Goal: Task Accomplishment & Management: Complete application form

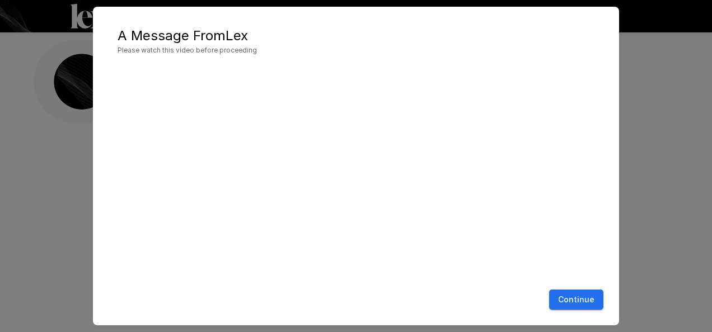
click at [572, 290] on button "Continue" at bounding box center [576, 300] width 54 height 21
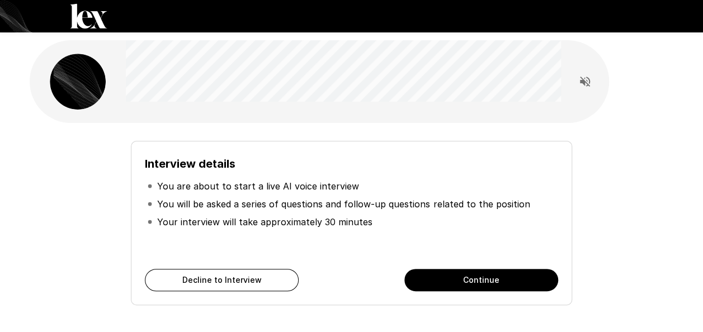
click at [508, 280] on button "Continue" at bounding box center [482, 280] width 154 height 22
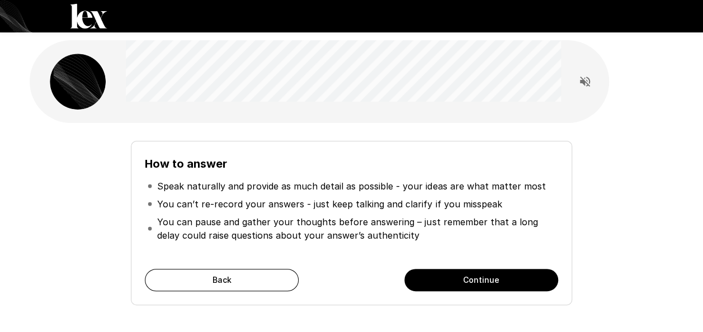
click at [508, 280] on button "Continue" at bounding box center [482, 280] width 154 height 22
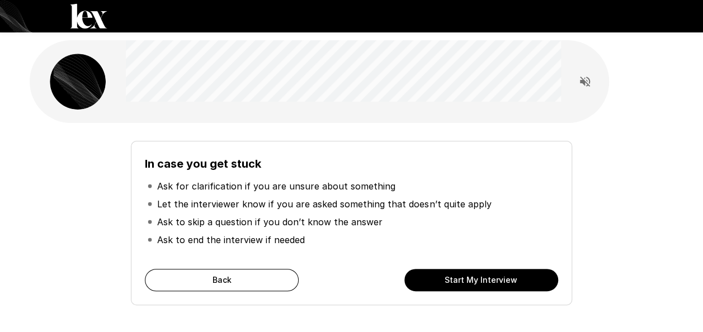
click at [492, 280] on button "Start My Interview" at bounding box center [482, 280] width 154 height 22
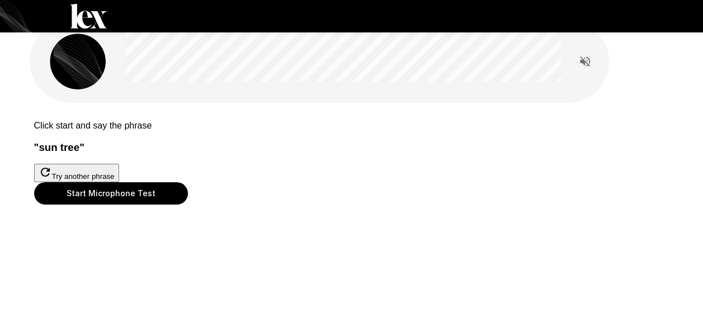
scroll to position [46, 0]
click at [188, 205] on button "Start Microphone Test" at bounding box center [111, 193] width 154 height 22
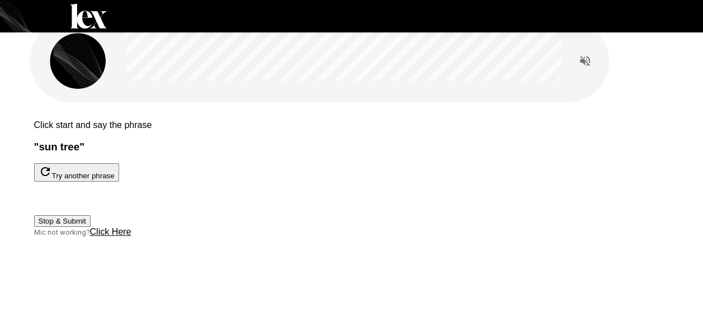
click at [91, 227] on button "Stop & Submit" at bounding box center [62, 221] width 57 height 12
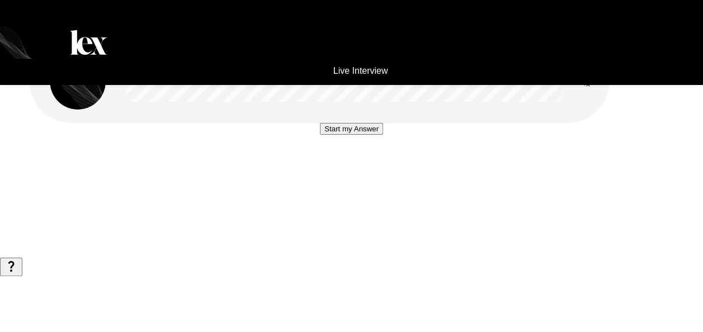
click at [325, 135] on button "Start my Answer" at bounding box center [351, 129] width 63 height 12
click at [325, 168] on button "Stop & Submit" at bounding box center [351, 163] width 57 height 12
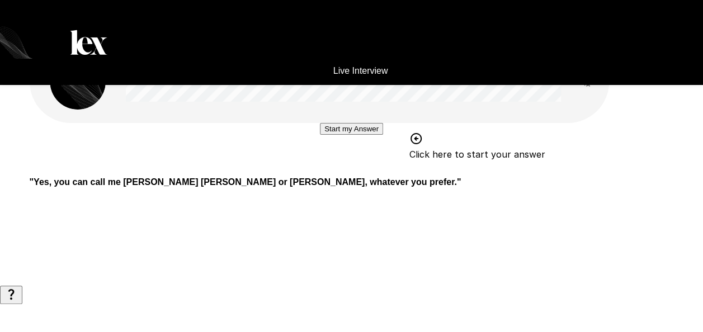
click at [359, 135] on button "Start my Answer" at bounding box center [351, 129] width 63 height 12
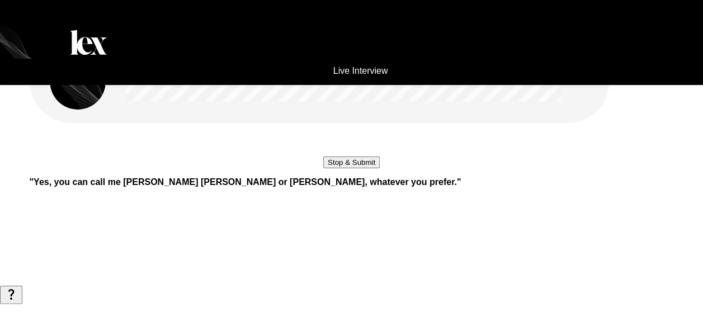
click at [359, 168] on button "Stop & Submit" at bounding box center [351, 163] width 57 height 12
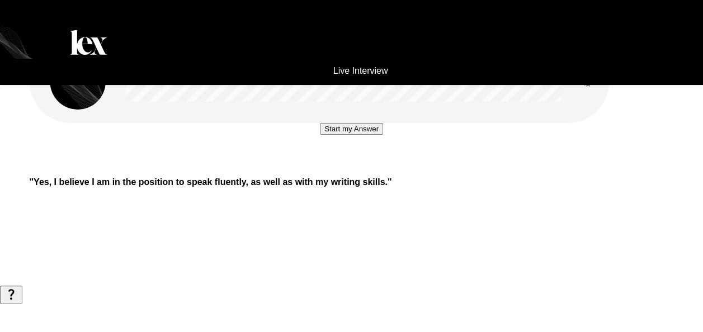
click at [373, 135] on button "Start my Answer" at bounding box center [351, 129] width 63 height 12
click at [373, 168] on button "Stop & Submit" at bounding box center [351, 163] width 57 height 12
click at [383, 135] on button "Start my Answer" at bounding box center [351, 129] width 63 height 12
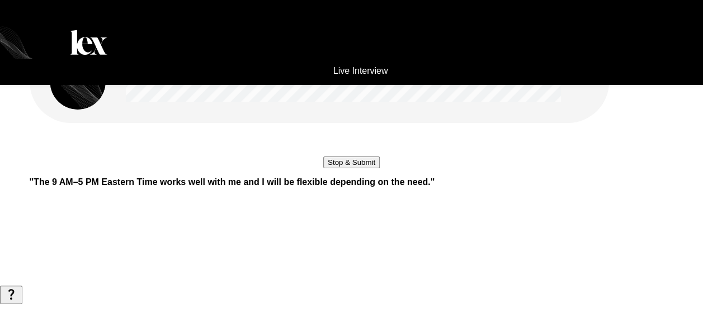
click at [380, 168] on button "Stop & Submit" at bounding box center [351, 163] width 57 height 12
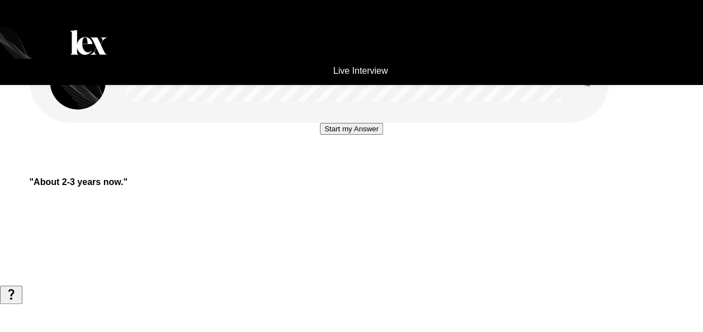
click at [365, 135] on button "Start my Answer" at bounding box center [351, 129] width 63 height 12
click at [365, 168] on button "Stop & Submit" at bounding box center [351, 163] width 57 height 12
click at [330, 135] on button "Start my Answer" at bounding box center [351, 129] width 63 height 12
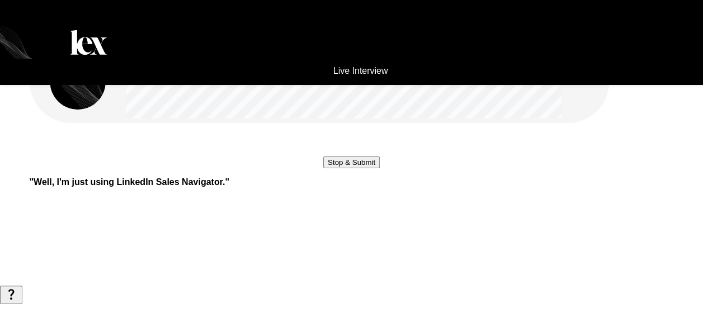
click at [330, 168] on button "Stop & Submit" at bounding box center [351, 163] width 57 height 12
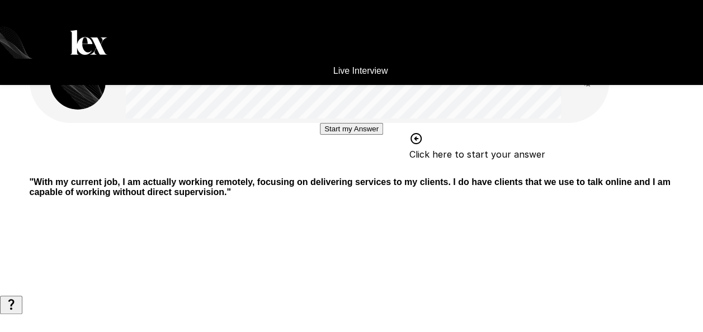
scroll to position [6, 0]
click at [347, 135] on button "Start my Answer" at bounding box center [351, 129] width 63 height 12
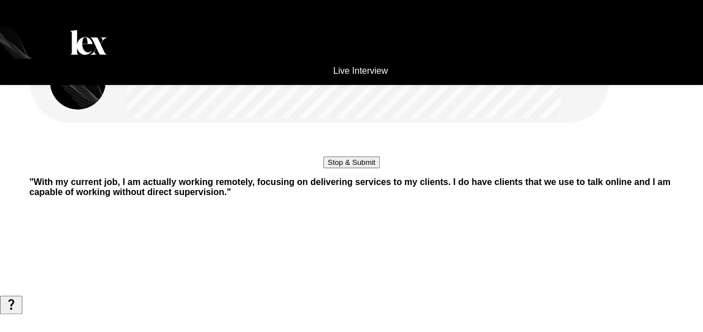
click at [347, 168] on button "Stop & Submit" at bounding box center [351, 163] width 57 height 12
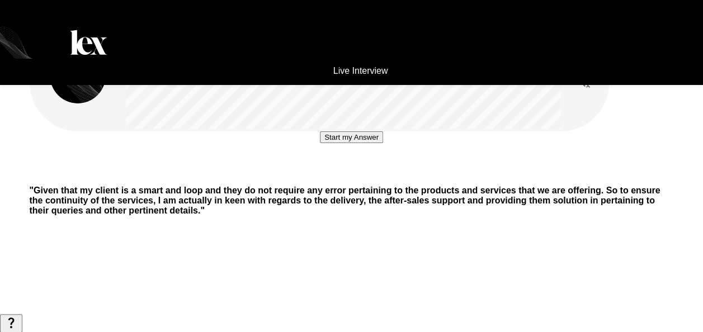
click at [380, 143] on button "Start my Answer" at bounding box center [351, 137] width 63 height 12
click at [380, 177] on button "Stop & Submit" at bounding box center [351, 171] width 57 height 12
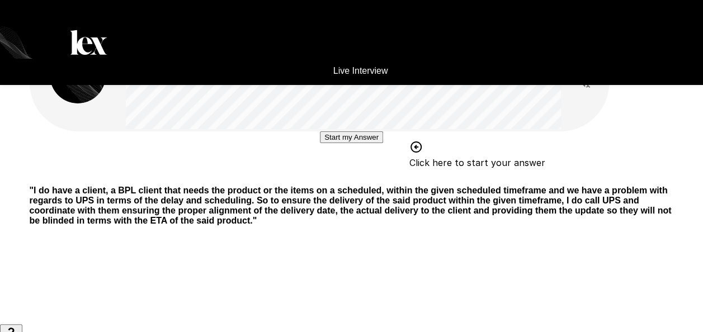
click at [380, 143] on button "Start my Answer" at bounding box center [351, 137] width 63 height 12
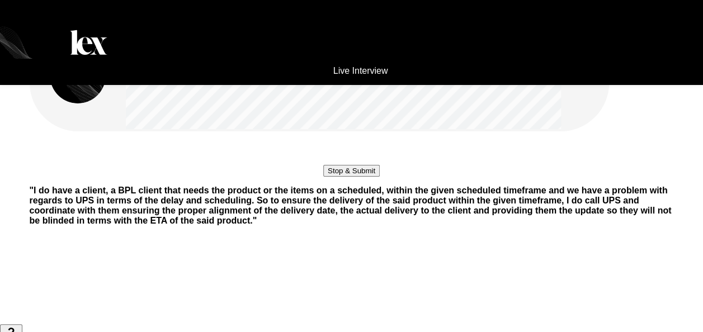
click at [380, 177] on button "Stop & Submit" at bounding box center [351, 171] width 57 height 12
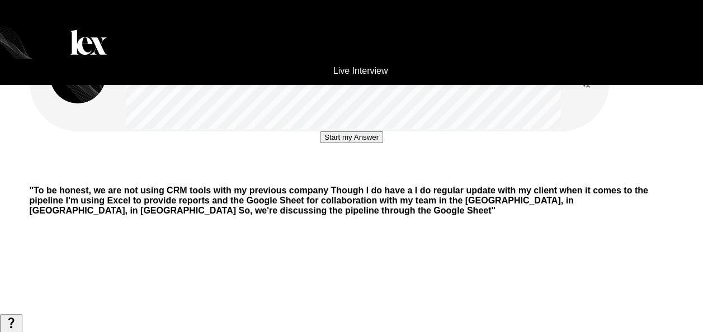
click at [380, 143] on button "Start my Answer" at bounding box center [351, 137] width 63 height 12
click at [380, 177] on button "Stop & Submit" at bounding box center [351, 171] width 57 height 12
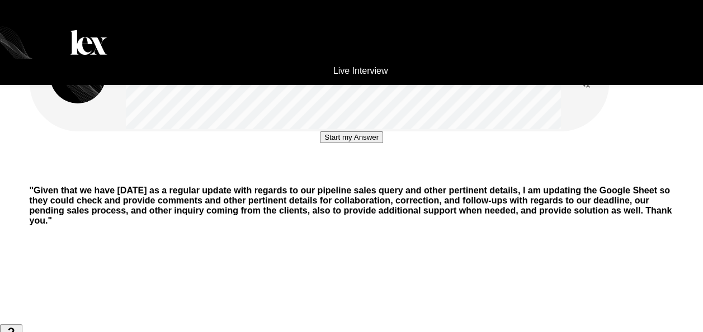
drag, startPoint x: 380, startPoint y: 246, endPoint x: 370, endPoint y: 255, distance: 13.5
click at [370, 143] on button "Start my Answer" at bounding box center [351, 137] width 63 height 12
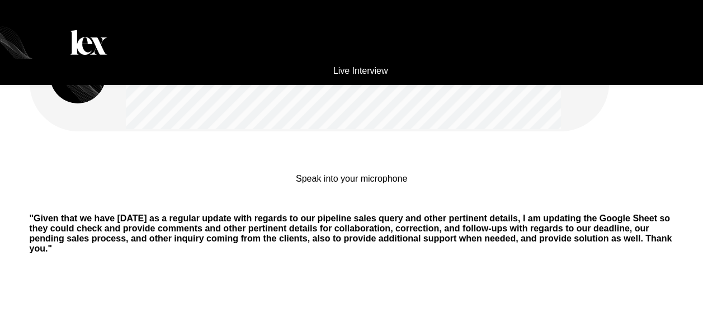
click at [370, 184] on p "Speak into your microphone" at bounding box center [351, 179] width 111 height 10
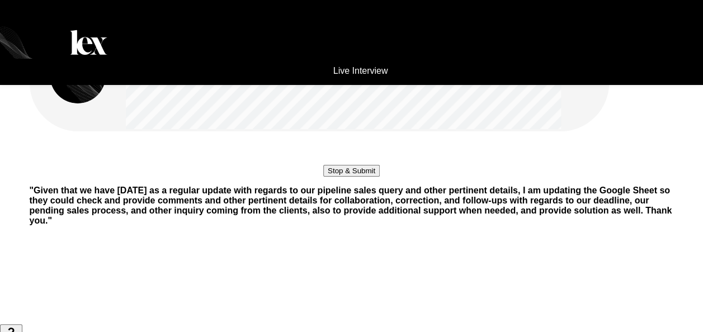
click at [370, 177] on button "Stop & Submit" at bounding box center [351, 171] width 57 height 12
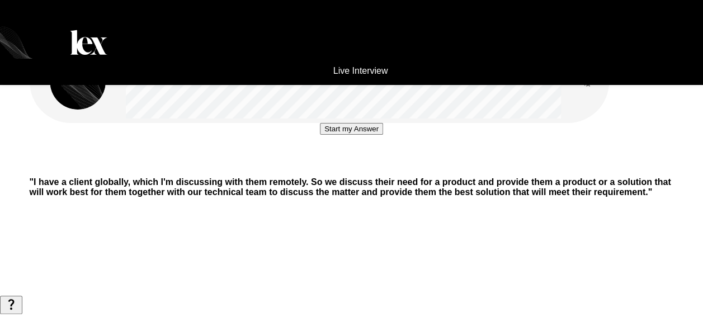
click at [365, 135] on button "Start my Answer" at bounding box center [351, 129] width 63 height 12
click at [332, 168] on button "Stop & Submit" at bounding box center [351, 163] width 57 height 12
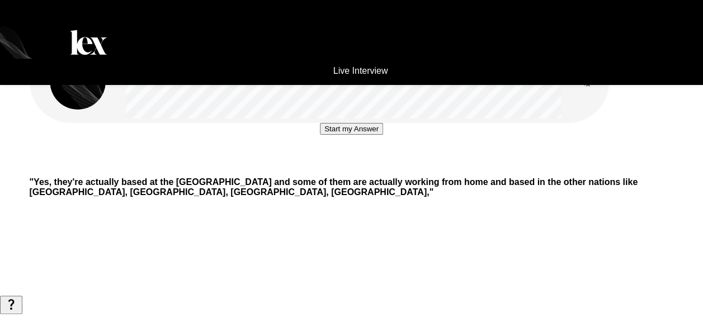
click at [332, 135] on button "Start my Answer" at bounding box center [351, 129] width 63 height 12
click at [332, 168] on button "Stop & Submit" at bounding box center [351, 163] width 57 height 12
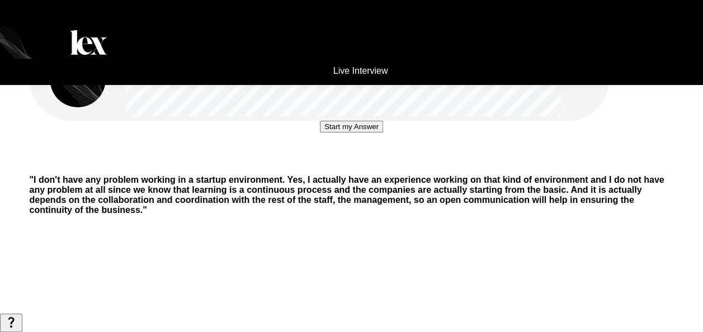
click at [332, 133] on button "Start my Answer" at bounding box center [351, 127] width 63 height 12
click at [332, 166] on button "Stop & Submit" at bounding box center [351, 160] width 57 height 12
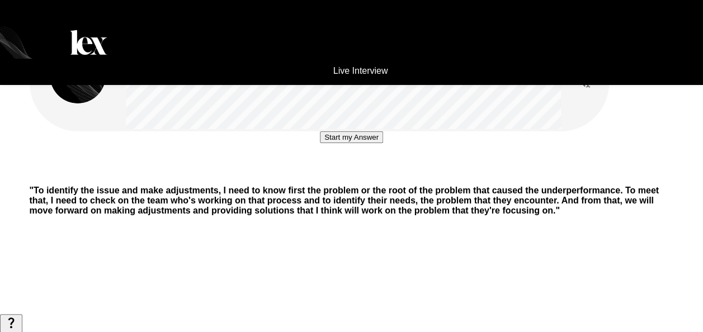
click at [332, 143] on div "Start my Answer" at bounding box center [351, 137] width 63 height 12
click at [333, 143] on button "Start my Answer" at bounding box center [351, 137] width 63 height 12
click at [333, 177] on button "Stop & Submit" at bounding box center [351, 171] width 57 height 12
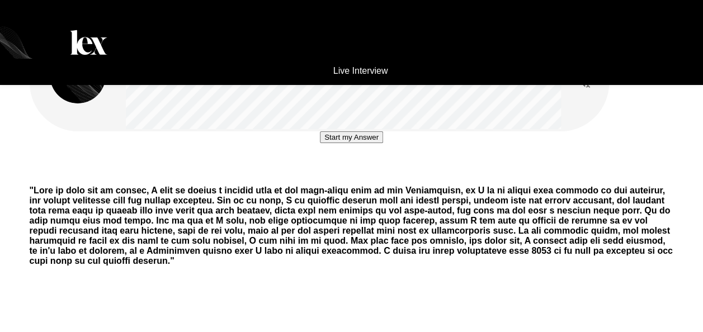
click at [320, 143] on button "Start my Answer" at bounding box center [351, 137] width 63 height 12
click at [323, 177] on button "Stop & Submit" at bounding box center [351, 171] width 57 height 12
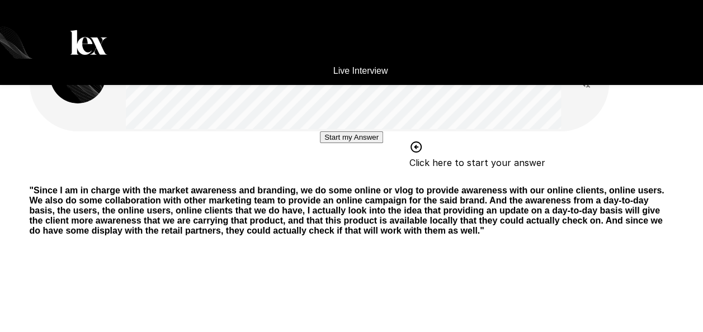
click at [320, 143] on button "Start my Answer" at bounding box center [351, 137] width 63 height 12
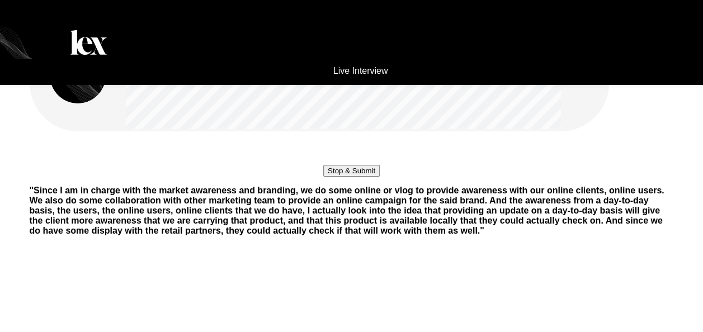
click at [323, 177] on button "Stop & Submit" at bounding box center [351, 171] width 57 height 12
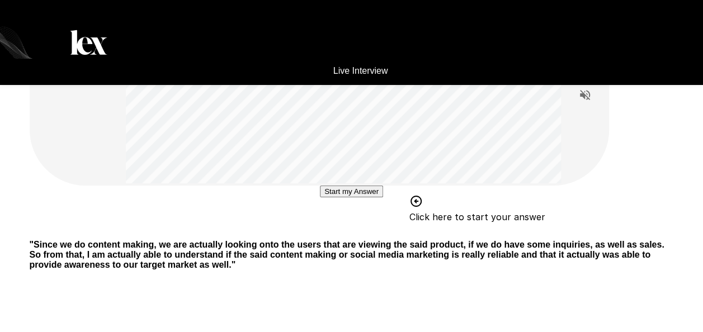
scroll to position [31, 0]
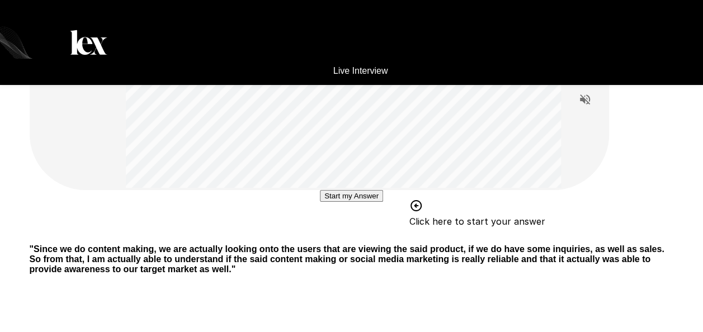
click at [320, 202] on button "Start my Answer" at bounding box center [351, 196] width 63 height 12
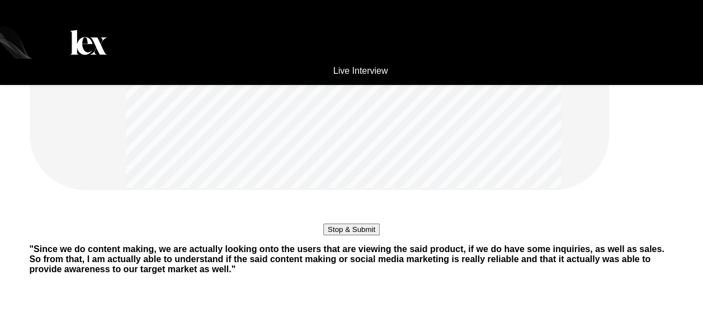
click at [323, 236] on button "Stop & Submit" at bounding box center [351, 230] width 57 height 12
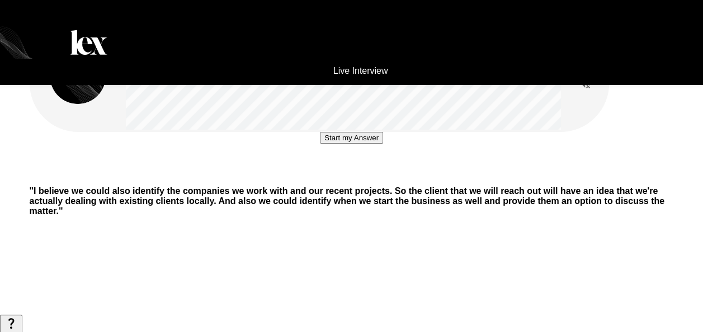
scroll to position [0, 0]
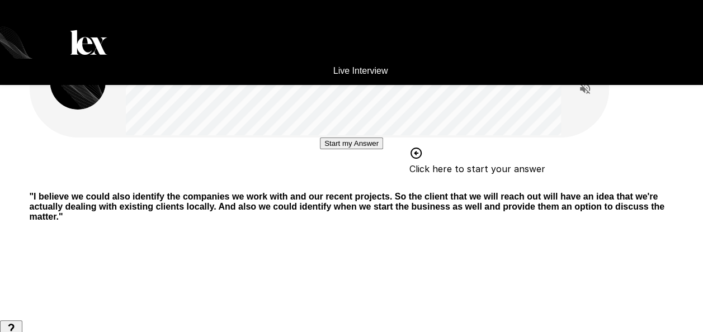
click at [375, 149] on button "Start my Answer" at bounding box center [351, 144] width 63 height 12
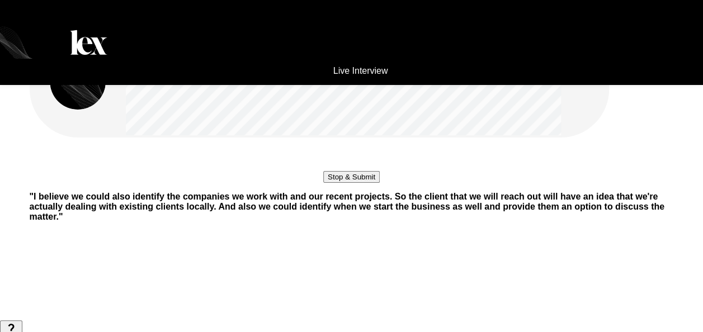
click at [375, 183] on button "Stop & Submit" at bounding box center [351, 177] width 57 height 12
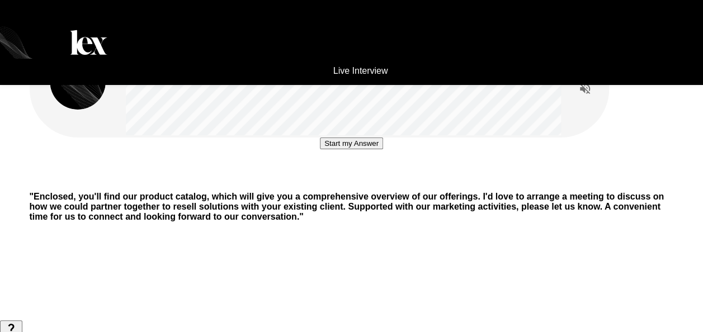
click at [375, 149] on button "Start my Answer" at bounding box center [351, 144] width 63 height 12
click at [375, 183] on button "Stop & Submit" at bounding box center [351, 177] width 57 height 12
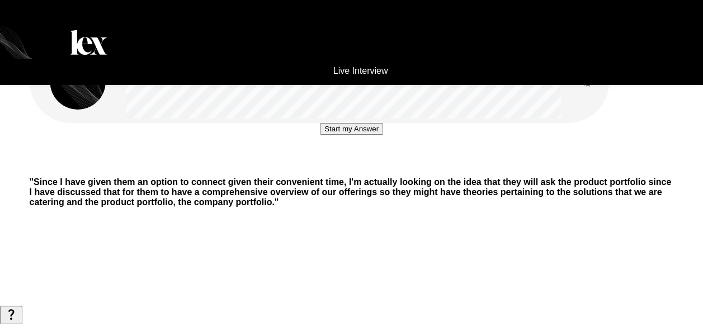
click at [320, 135] on button "Start my Answer" at bounding box center [351, 129] width 63 height 12
click at [323, 168] on button "Stop & Submit" at bounding box center [351, 163] width 57 height 12
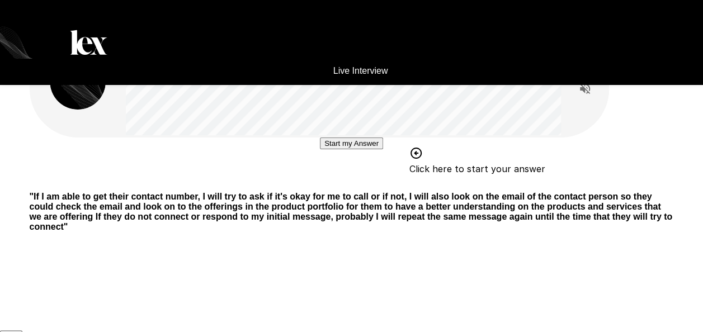
click at [323, 149] on button "Start my Answer" at bounding box center [351, 144] width 63 height 12
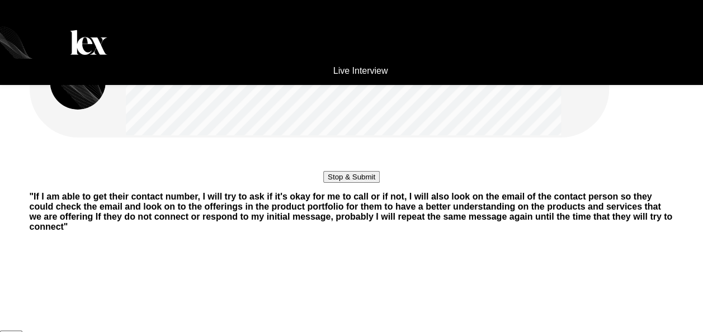
click at [323, 183] on button "Stop & Submit" at bounding box center [351, 177] width 57 height 12
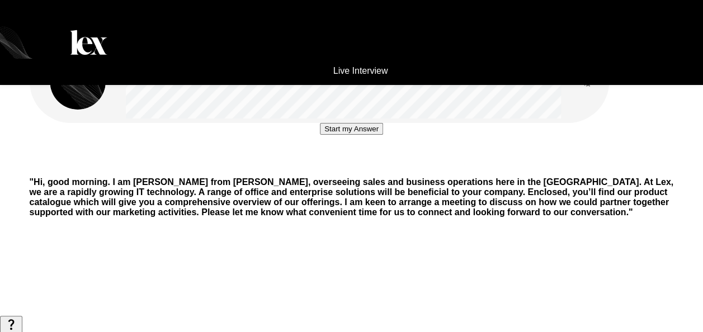
click at [323, 135] on button "Start my Answer" at bounding box center [351, 129] width 63 height 12
click at [323, 168] on button "Stop & Submit" at bounding box center [351, 163] width 57 height 12
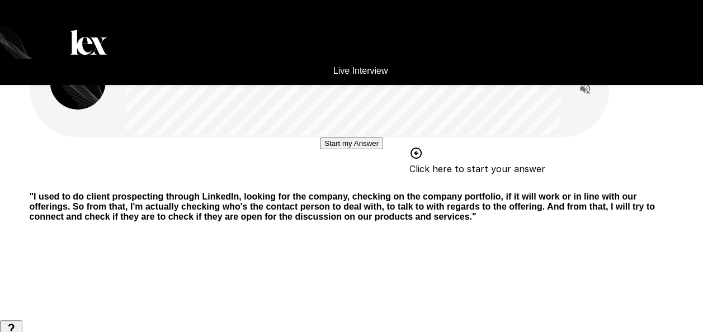
click at [320, 149] on button "Start my Answer" at bounding box center [351, 144] width 63 height 12
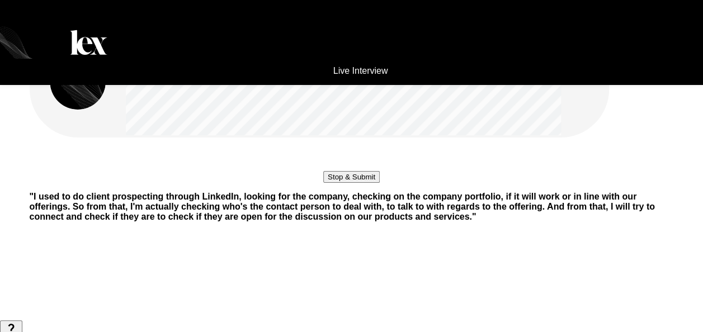
click at [323, 183] on button "Stop & Submit" at bounding box center [351, 177] width 57 height 12
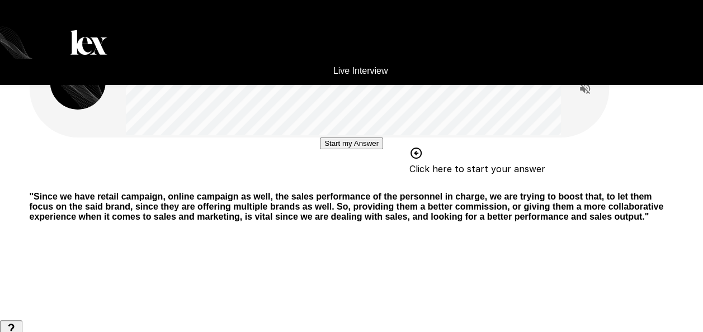
click at [320, 149] on button "Start my Answer" at bounding box center [351, 144] width 63 height 12
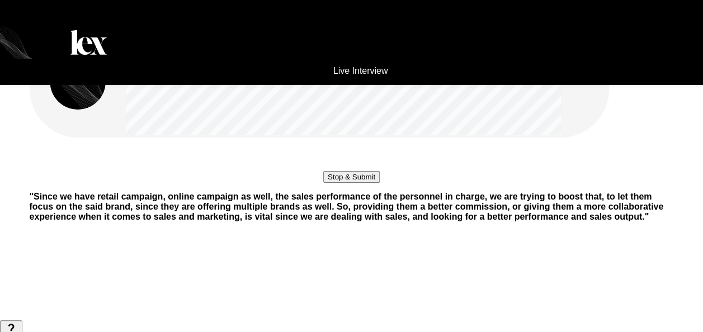
click at [323, 183] on button "Stop & Submit" at bounding box center [351, 177] width 57 height 12
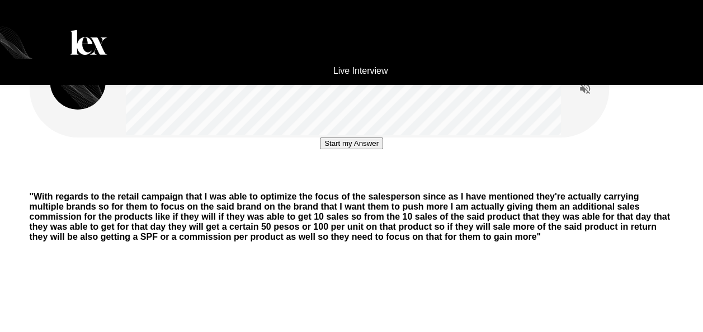
click at [320, 149] on button "Start my Answer" at bounding box center [351, 144] width 63 height 12
click at [323, 183] on button "Stop & Submit" at bounding box center [351, 177] width 57 height 12
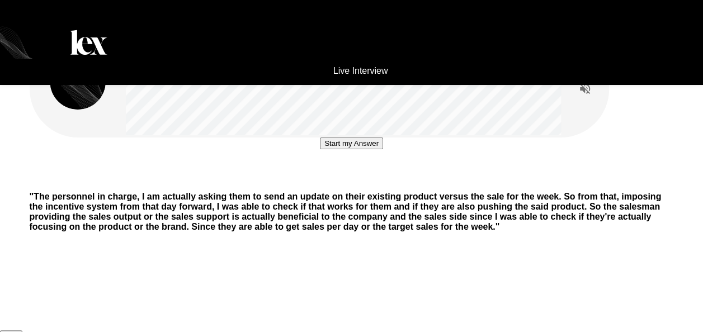
click at [320, 149] on button "Start my Answer" at bounding box center [351, 144] width 63 height 12
click at [323, 183] on button "Stop & Submit" at bounding box center [351, 177] width 57 height 12
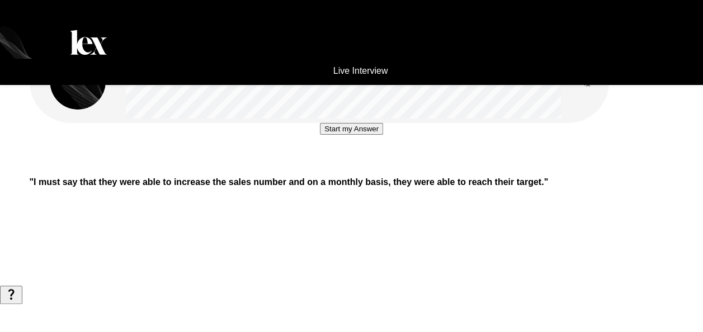
click at [320, 135] on button "Start my Answer" at bounding box center [351, 129] width 63 height 12
click at [323, 168] on button "Stop & Submit" at bounding box center [351, 163] width 57 height 12
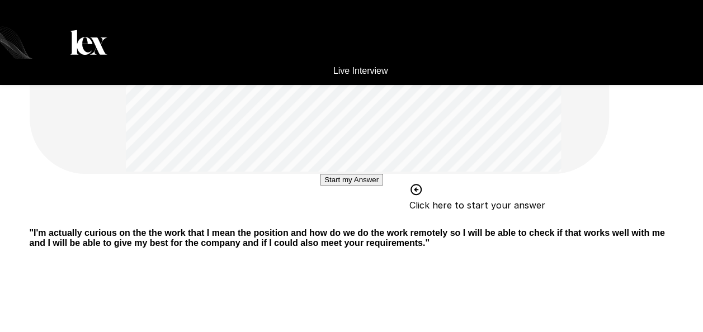
scroll to position [152, 0]
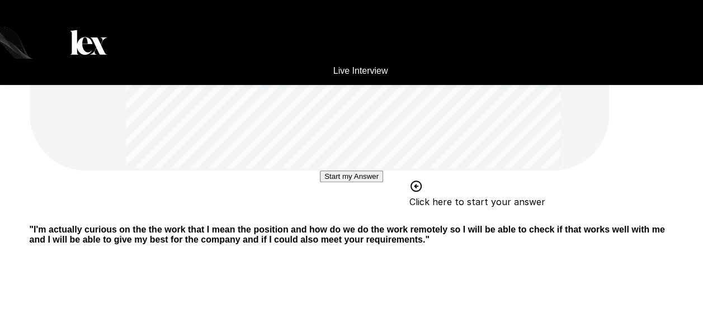
click at [347, 182] on button "Start my Answer" at bounding box center [351, 177] width 63 height 12
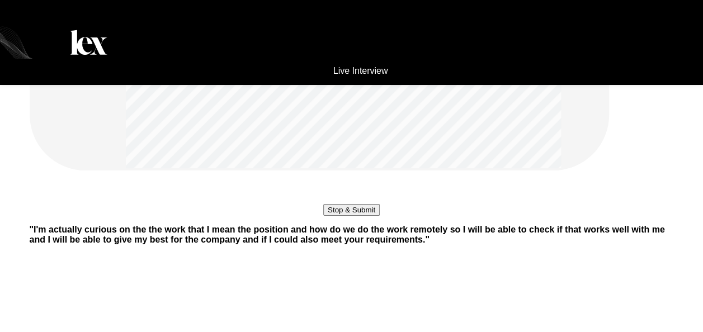
click at [347, 216] on button "Stop & Submit" at bounding box center [351, 210] width 57 height 12
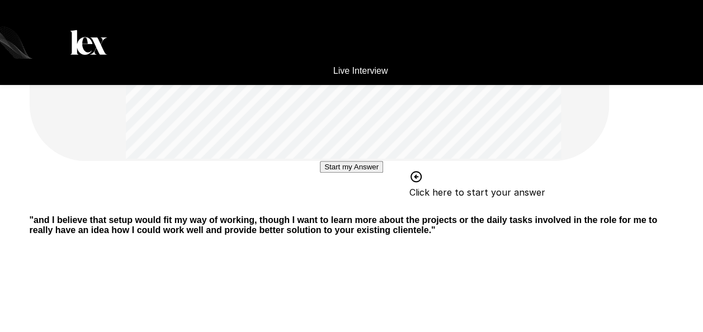
scroll to position [198, 0]
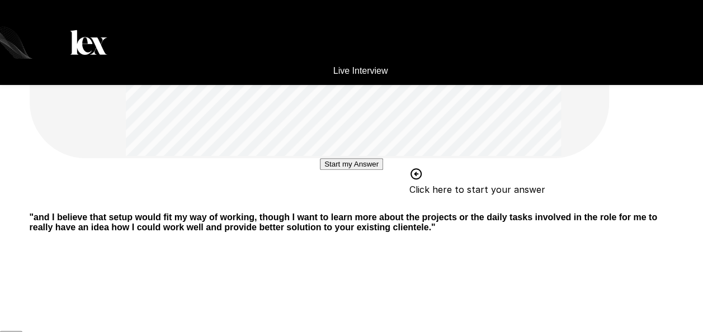
click at [363, 170] on button "Start my Answer" at bounding box center [351, 164] width 63 height 12
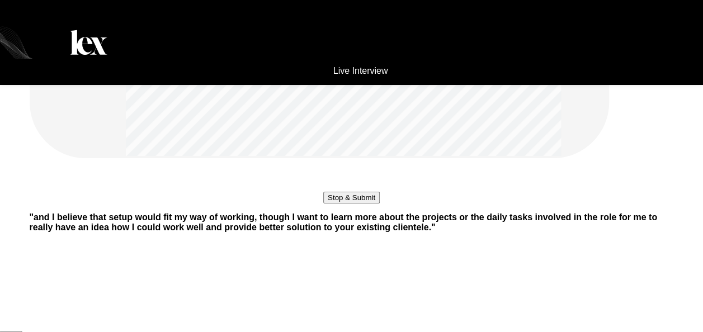
click at [363, 204] on button "Stop & Submit" at bounding box center [351, 198] width 57 height 12
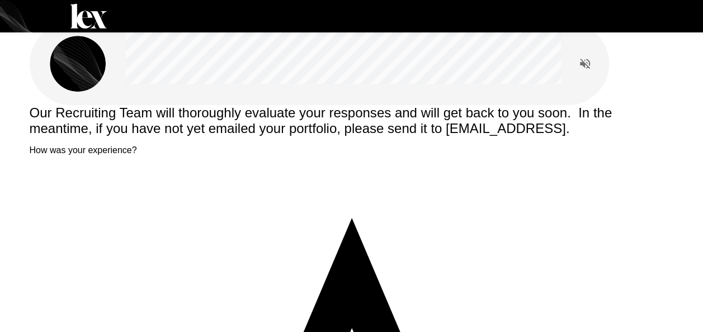
scroll to position [20, 0]
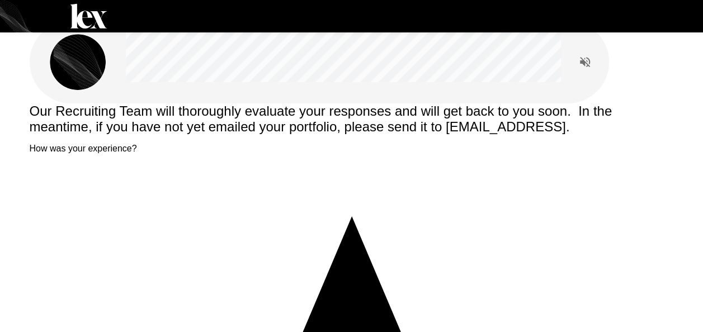
type textarea "*"
